Goal: Task Accomplishment & Management: Use online tool/utility

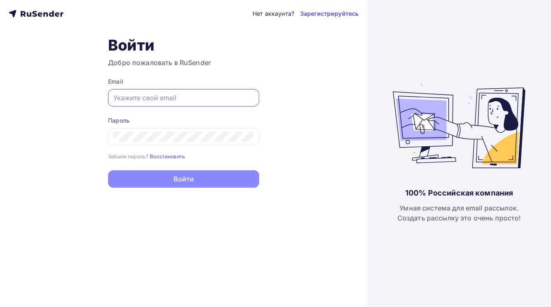
type input "[EMAIL_ADDRESS][DOMAIN_NAME]"
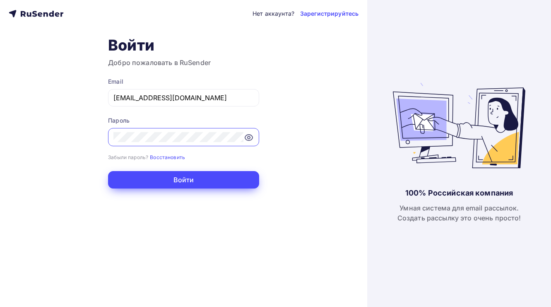
click at [190, 188] on button "Войти" at bounding box center [183, 179] width 151 height 17
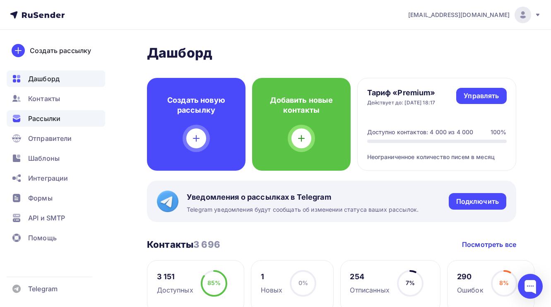
click at [65, 125] on div "Рассылки" at bounding box center [56, 118] width 99 height 17
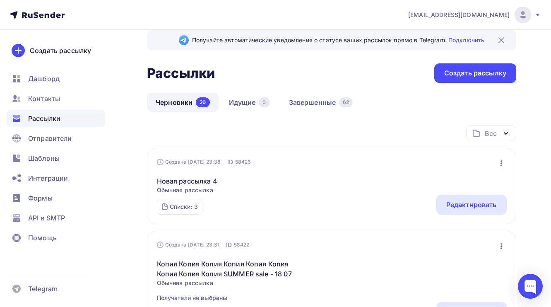
scroll to position [17, 0]
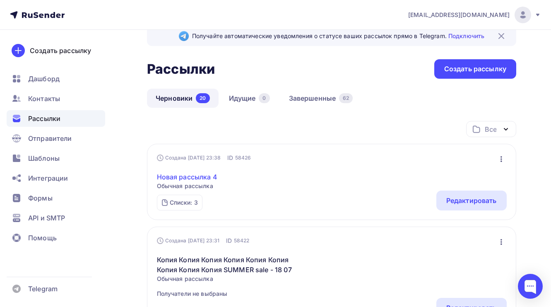
click at [195, 177] on link "Новая рассылка 4" at bounding box center [187, 177] width 60 height 10
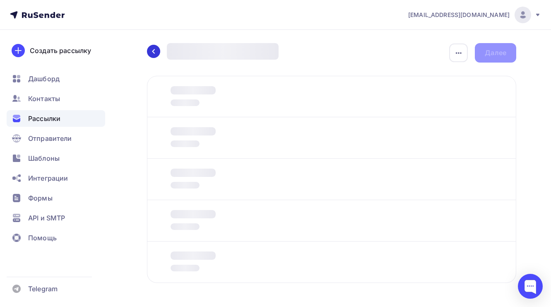
click at [153, 51] on icon at bounding box center [153, 51] width 2 height 5
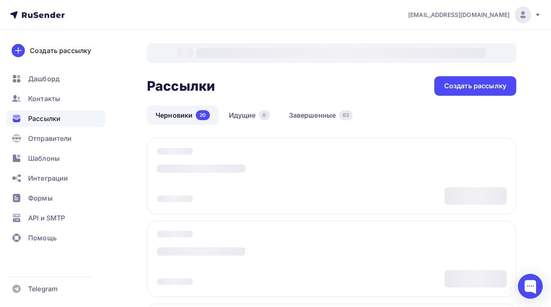
scroll to position [17, 0]
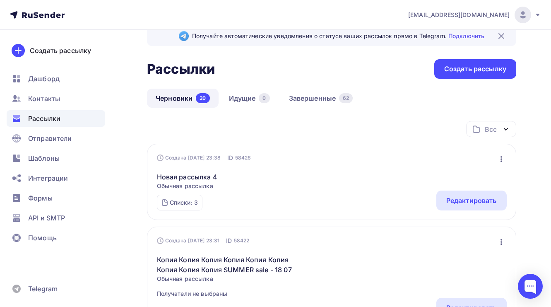
click at [221, 141] on div "Все Все папки Создать новую папку" at bounding box center [332, 132] width 370 height 23
click at [250, 91] on link "Идущие 0" at bounding box center [249, 98] width 58 height 19
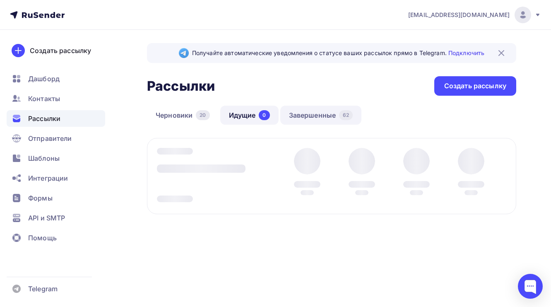
click at [304, 114] on link "Завершенные 62" at bounding box center [322, 115] width 82 height 19
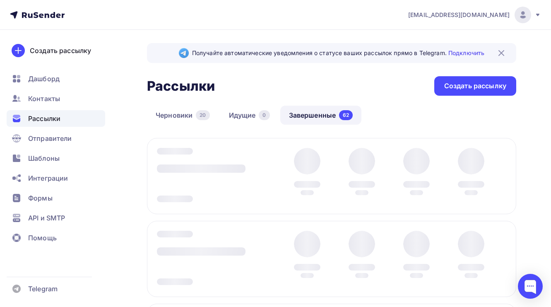
click at [171, 125] on div "Черновики 20 Идущие 0 Завершенные 62" at bounding box center [332, 122] width 370 height 32
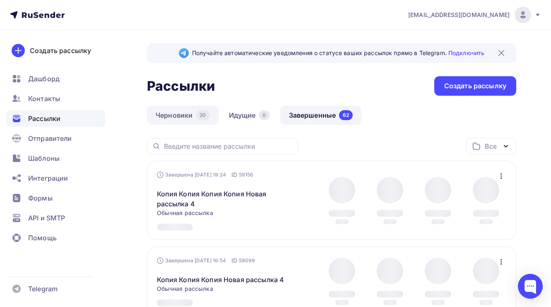
click at [184, 116] on link "Черновики 20" at bounding box center [183, 115] width 72 height 19
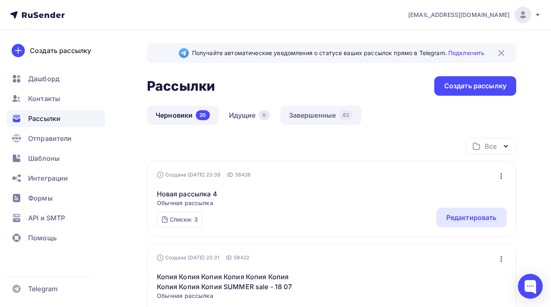
click at [306, 117] on link "Завершенные 62" at bounding box center [322, 115] width 82 height 19
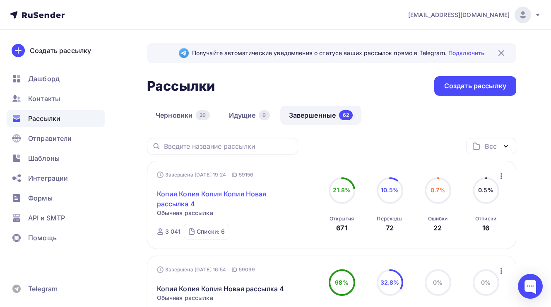
click at [232, 199] on link "Копия Копия Копия Копия Новая рассылка 4" at bounding box center [228, 199] width 142 height 20
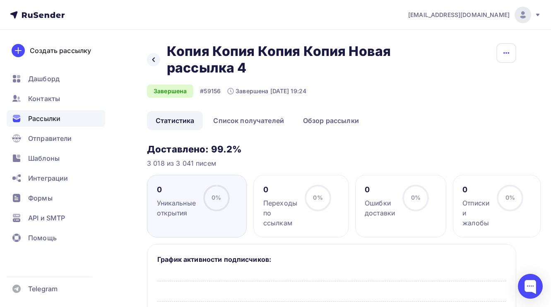
click at [509, 51] on icon "button" at bounding box center [507, 53] width 10 height 10
click at [477, 74] on div "Копировать" at bounding box center [475, 79] width 80 height 10
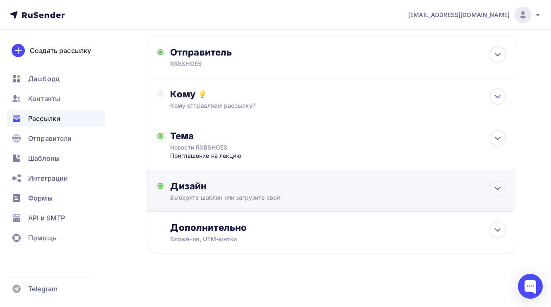
scroll to position [55, 0]
click at [235, 196] on div "Выберите шаблон или загрузите свой" at bounding box center [321, 197] width 302 height 8
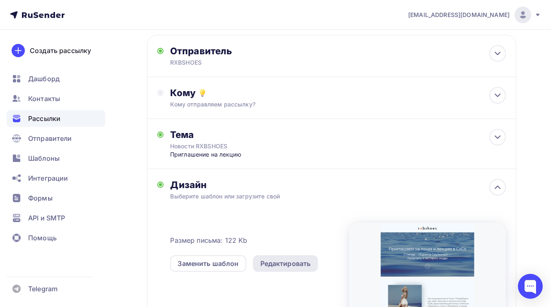
click at [293, 271] on div "Редактировать" at bounding box center [285, 263] width 65 height 17
